Goal: Task Accomplishment & Management: Use online tool/utility

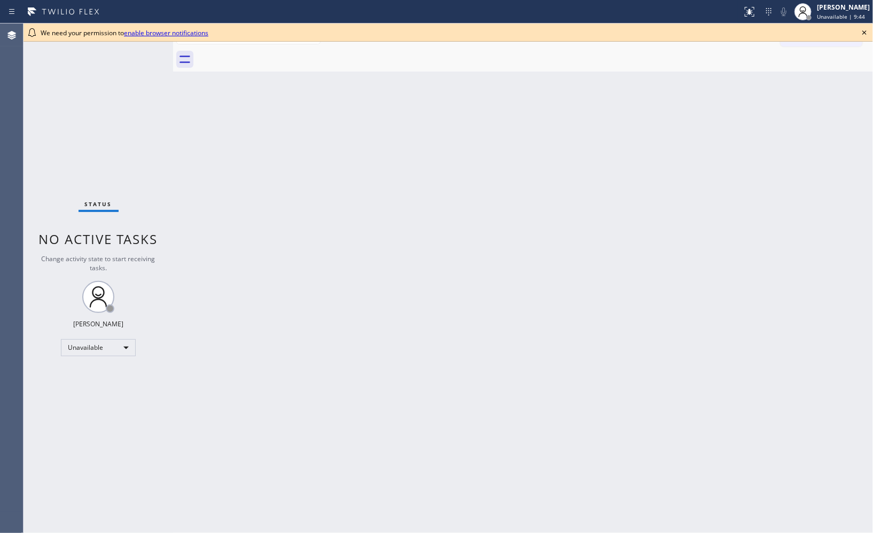
click at [863, 30] on icon at bounding box center [864, 32] width 13 height 13
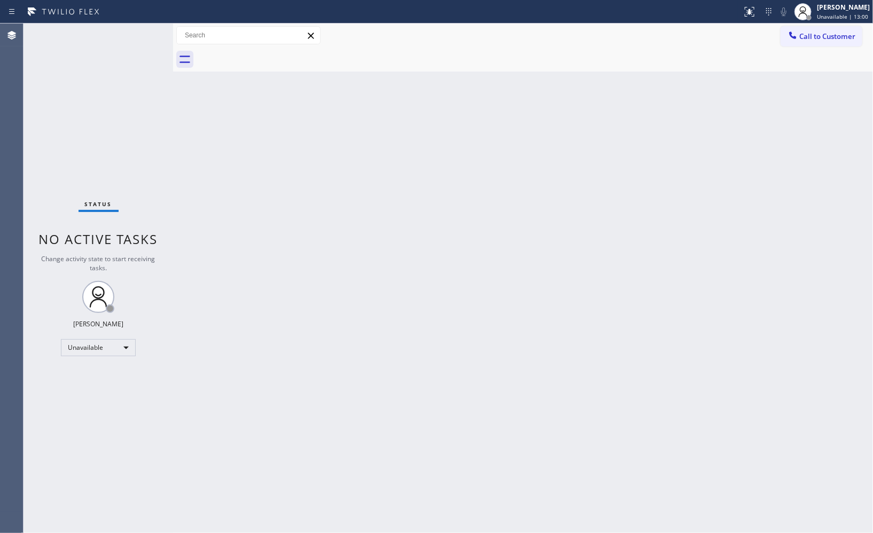
click at [604, 183] on div "Back to Dashboard Change Sender ID Customers Technicians Select a contact Outbo…" at bounding box center [523, 279] width 700 height 510
click at [549, 92] on div "Back to Dashboard Change Sender ID Customers Technicians Select a contact Outbo…" at bounding box center [523, 279] width 700 height 510
click at [554, 255] on div "Back to Dashboard Change Sender ID Customers Technicians Select a contact Outbo…" at bounding box center [523, 279] width 700 height 510
